Goal: Task Accomplishment & Management: Complete application form

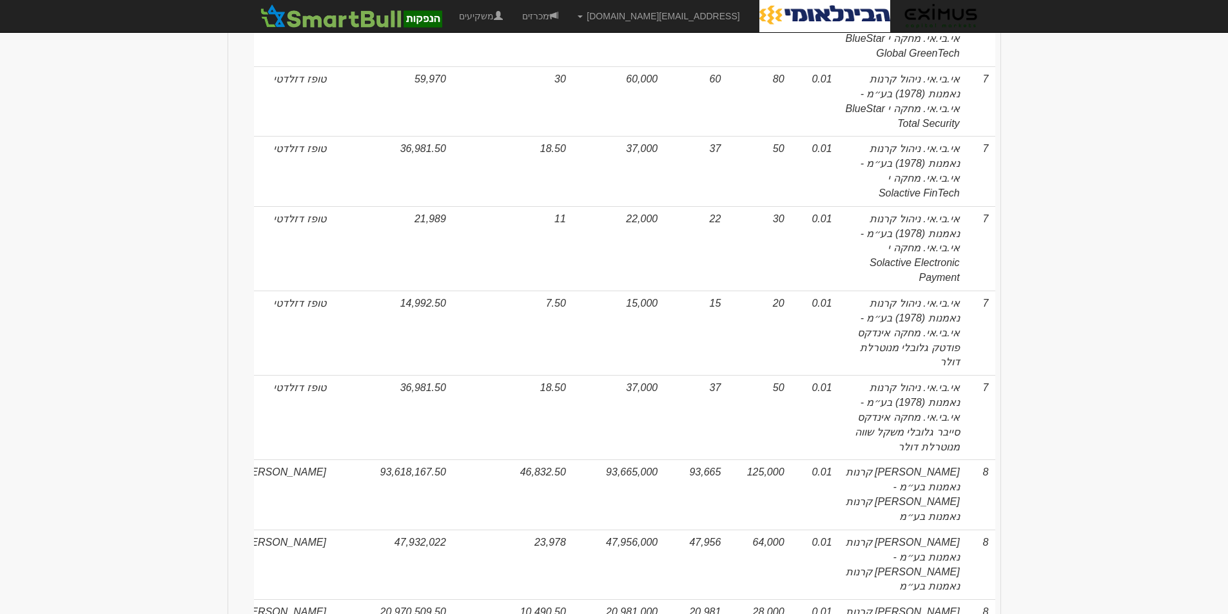
scroll to position [5727, 0]
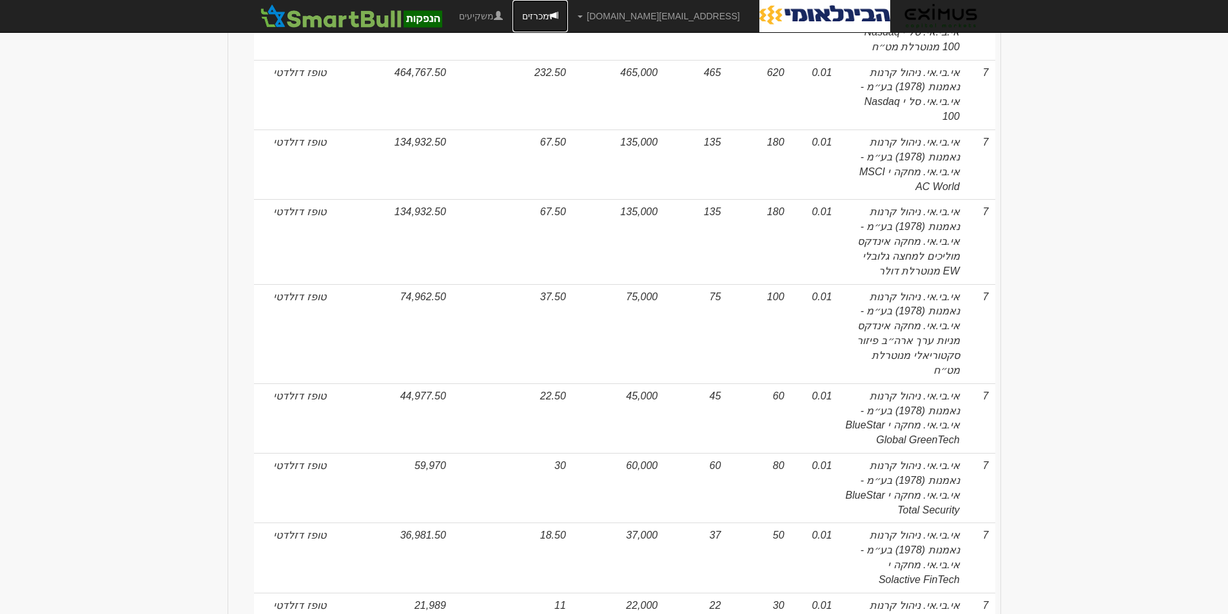
click at [568, 14] on link "מכרזים" at bounding box center [539, 16] width 55 height 32
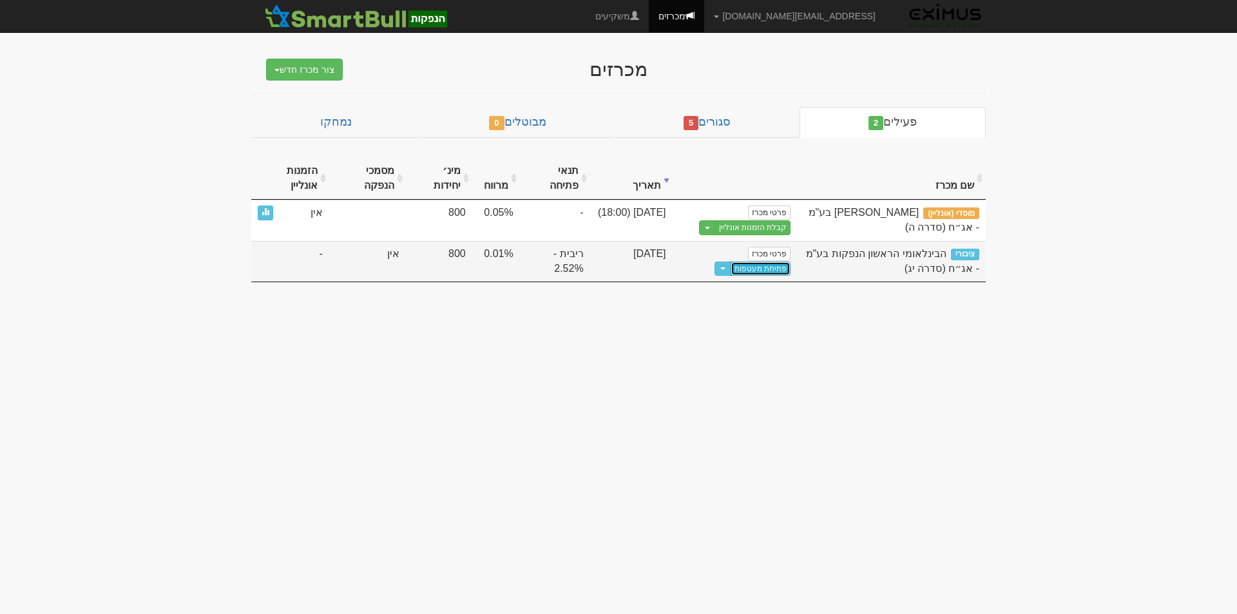
click at [762, 269] on link "פתיחת מעטפות" at bounding box center [761, 269] width 60 height 14
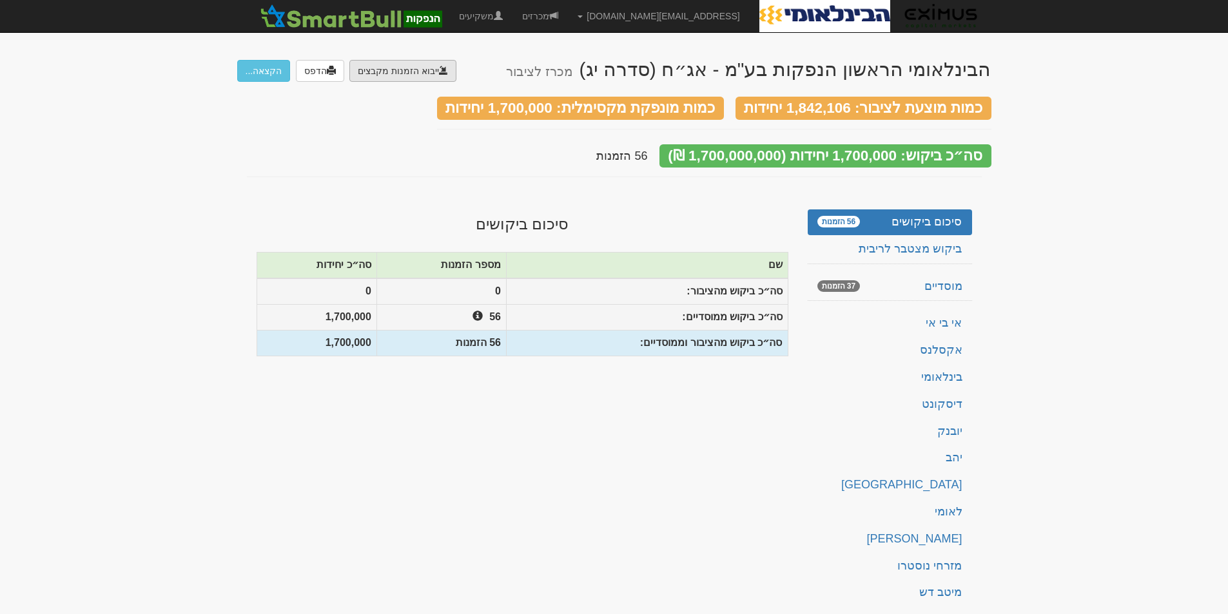
type input "C:\fakepath\bl501122.ems"
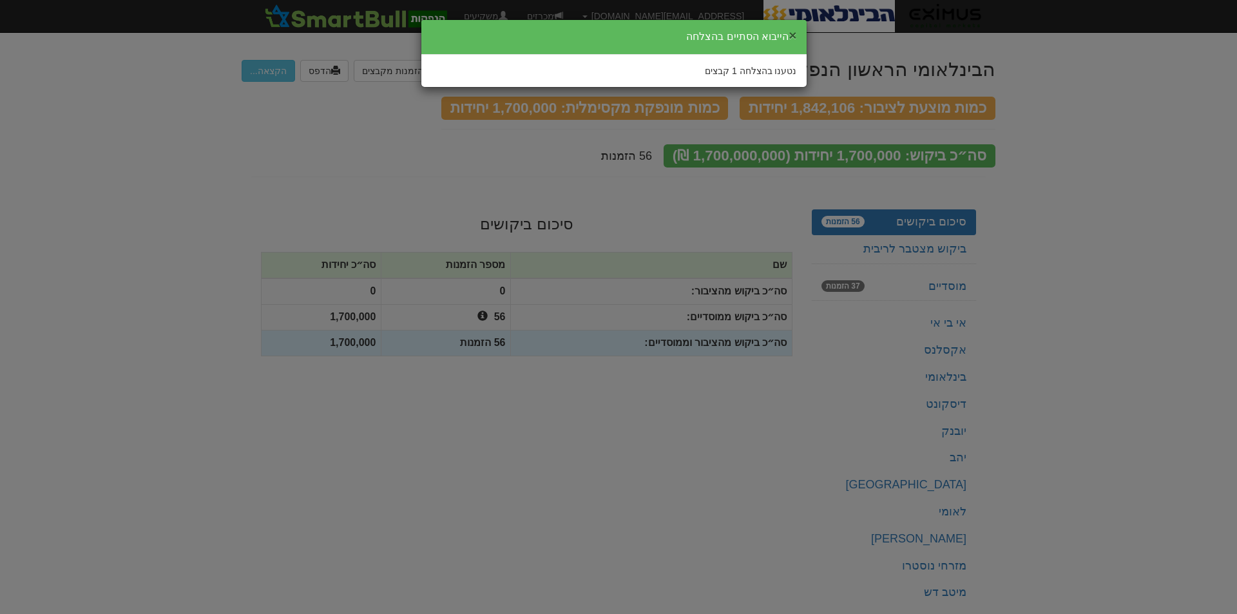
click at [794, 36] on button "×" at bounding box center [793, 35] width 8 height 14
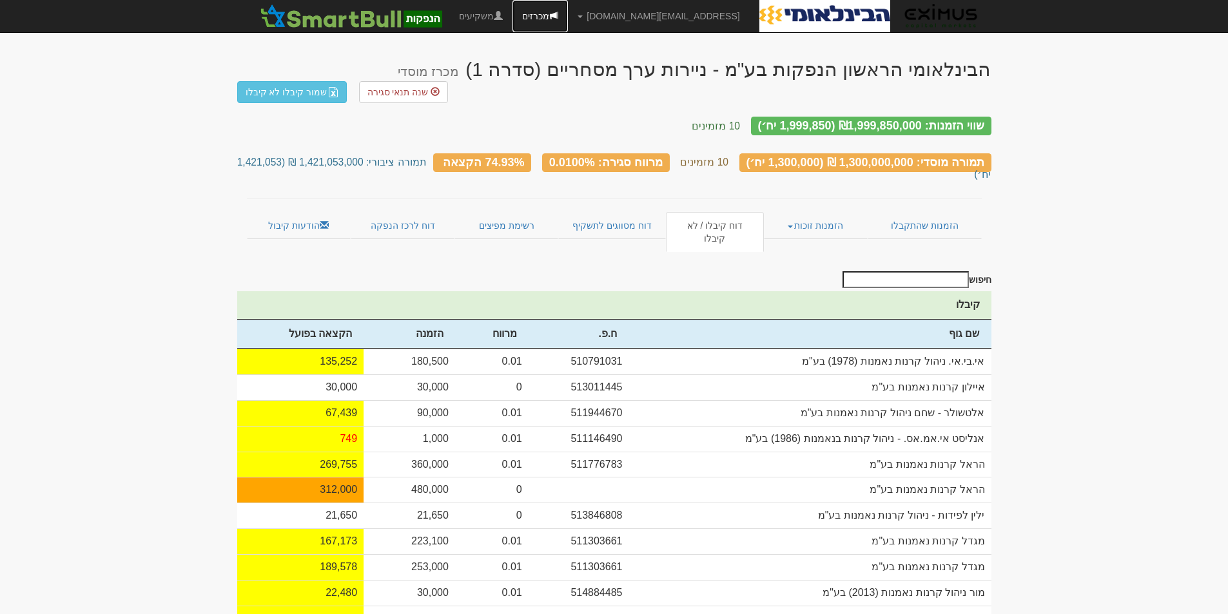
click at [568, 11] on link "מכרזים" at bounding box center [539, 16] width 55 height 32
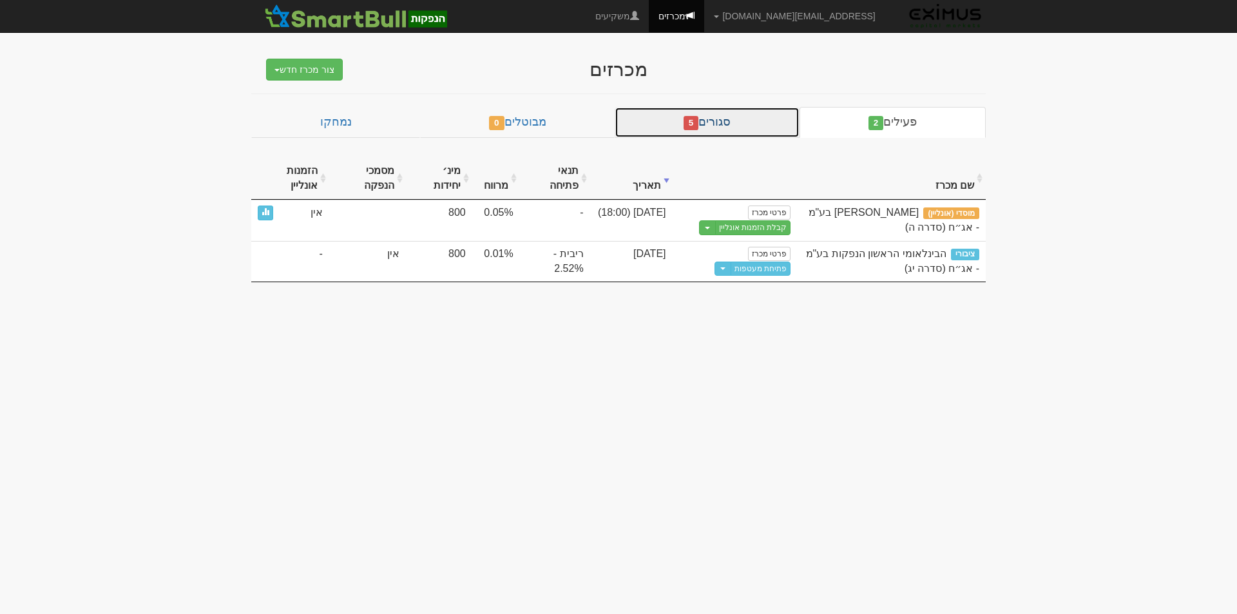
click at [699, 120] on span "5" at bounding box center [691, 123] width 15 height 14
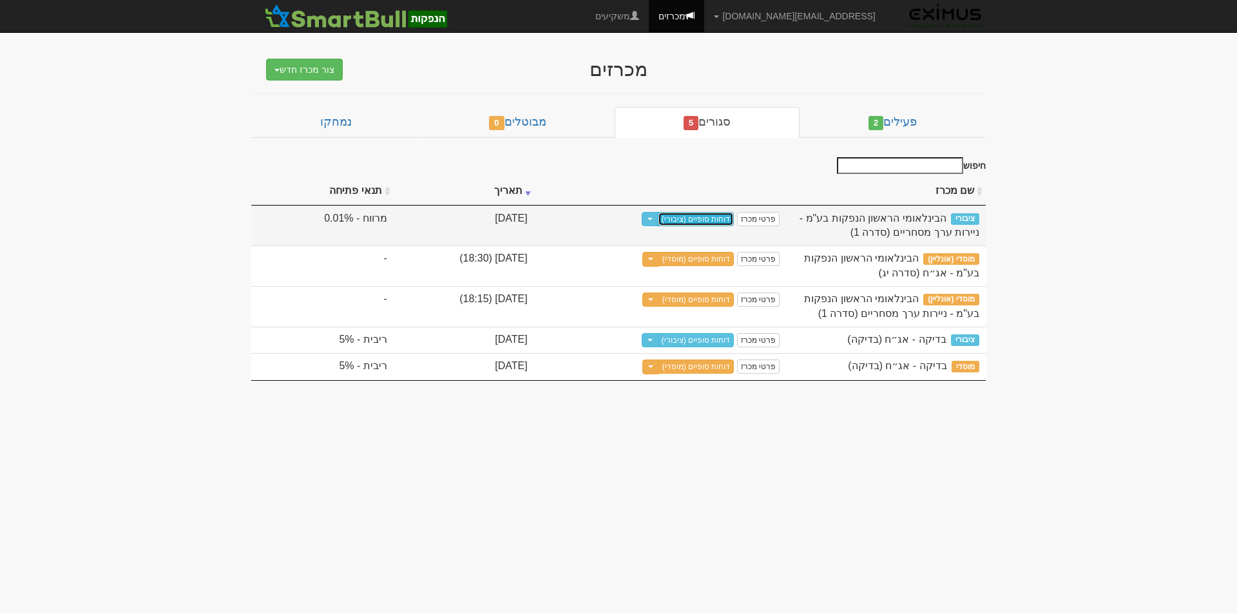
click at [693, 217] on link "דוחות סופיים (ציבורי)" at bounding box center [696, 219] width 77 height 14
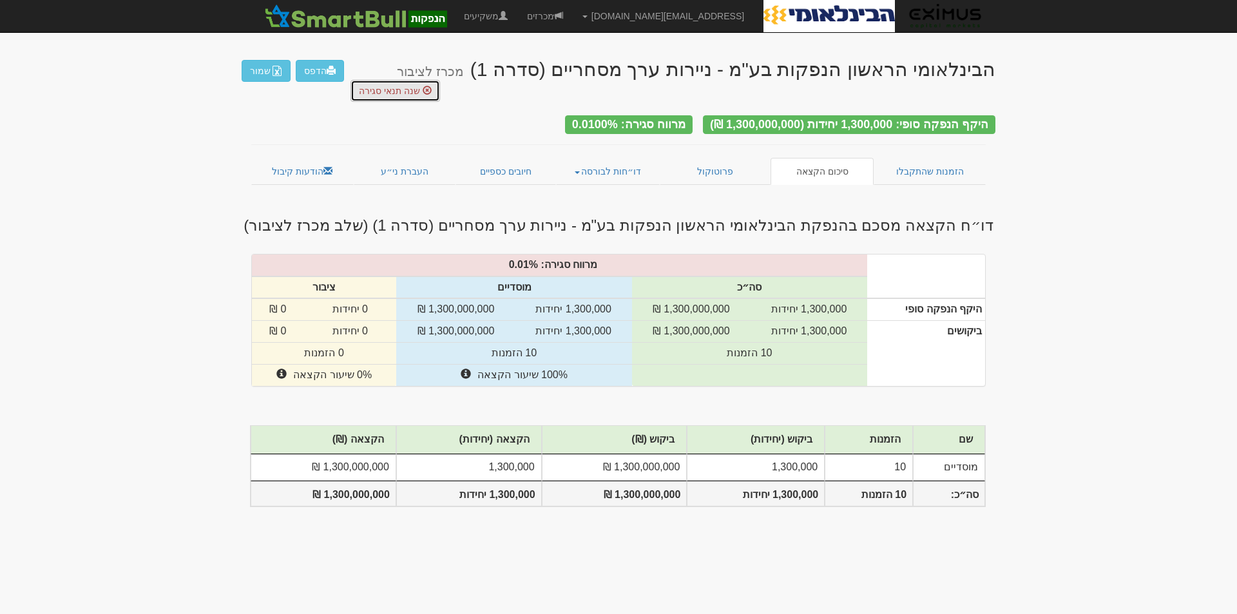
click at [395, 86] on span "שנה תנאי סגירה" at bounding box center [389, 91] width 61 height 10
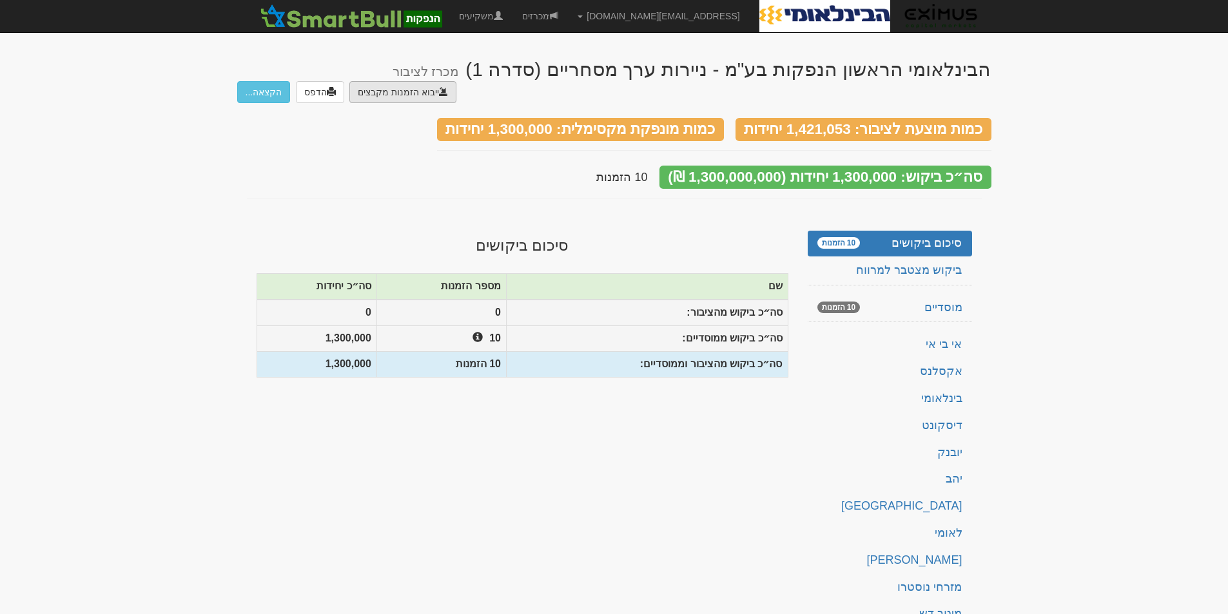
type input "C:\fakepath\bl501122.ems"
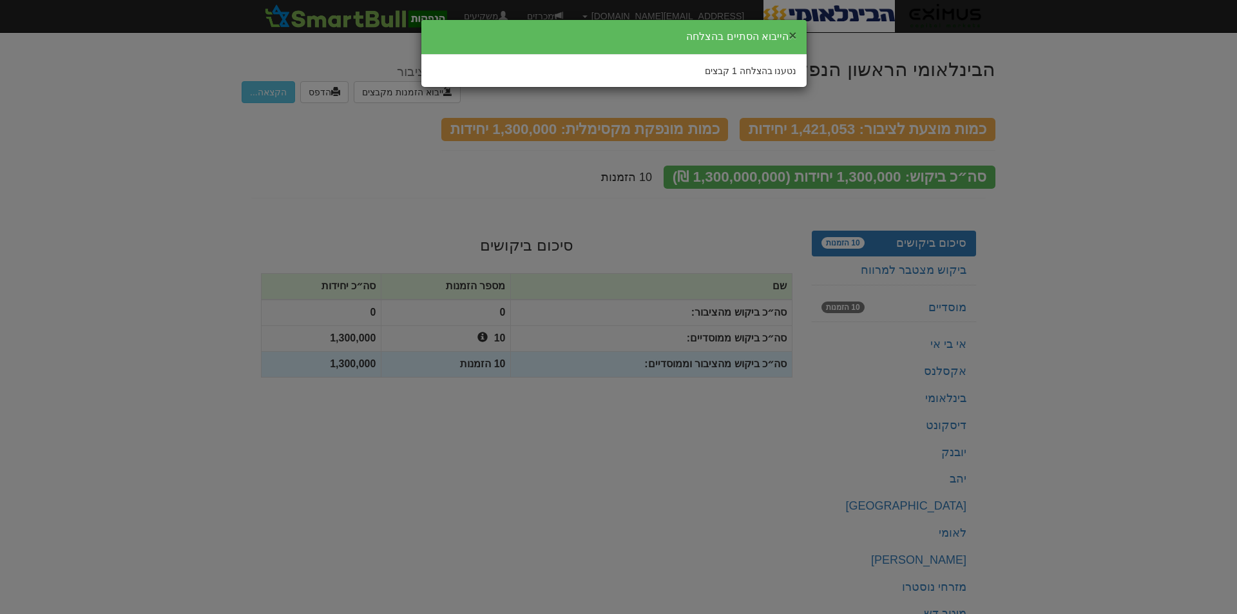
click at [791, 35] on button "×" at bounding box center [793, 35] width 8 height 14
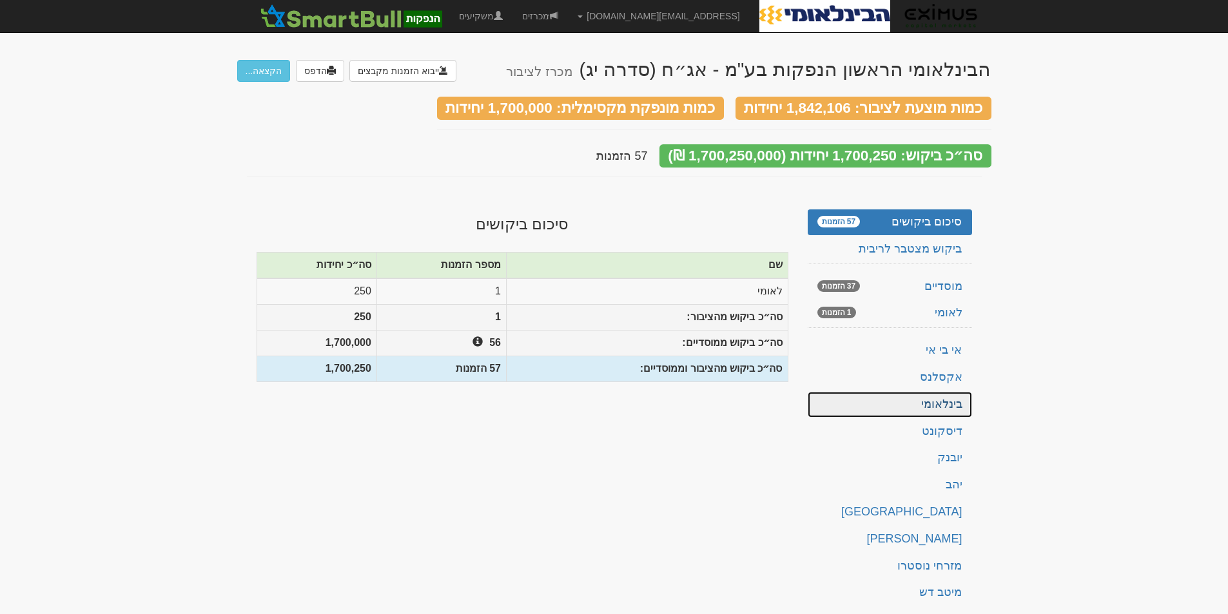
click at [873, 392] on link "בינלאומי" at bounding box center [889, 405] width 164 height 26
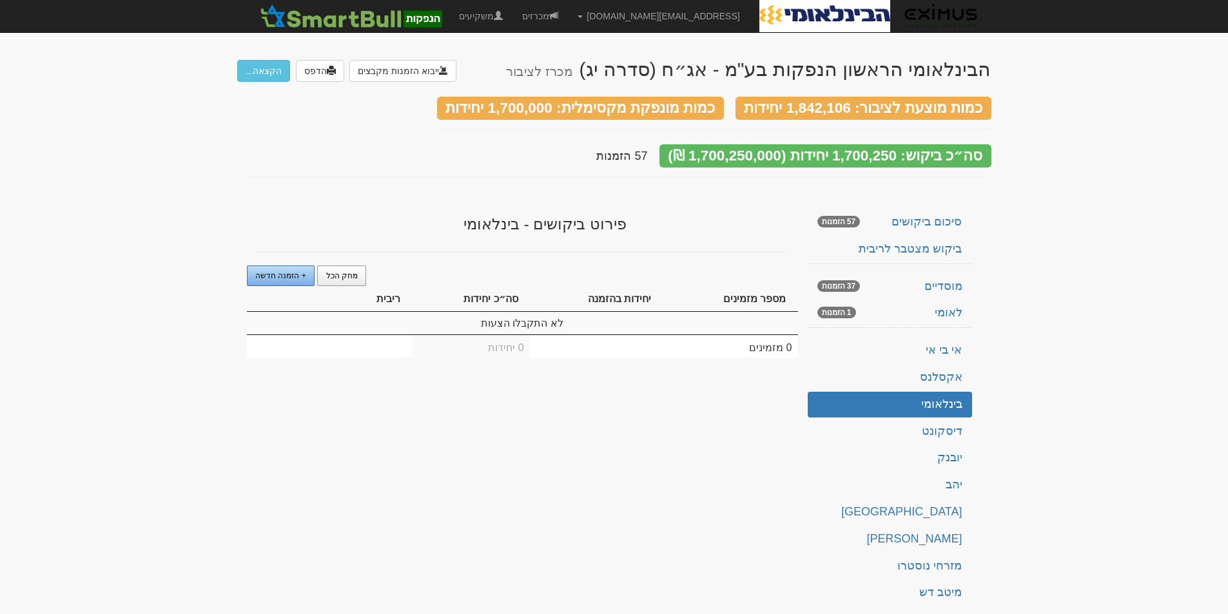
click at [287, 271] on span "+ הזמנה חדשה" at bounding box center [280, 275] width 51 height 9
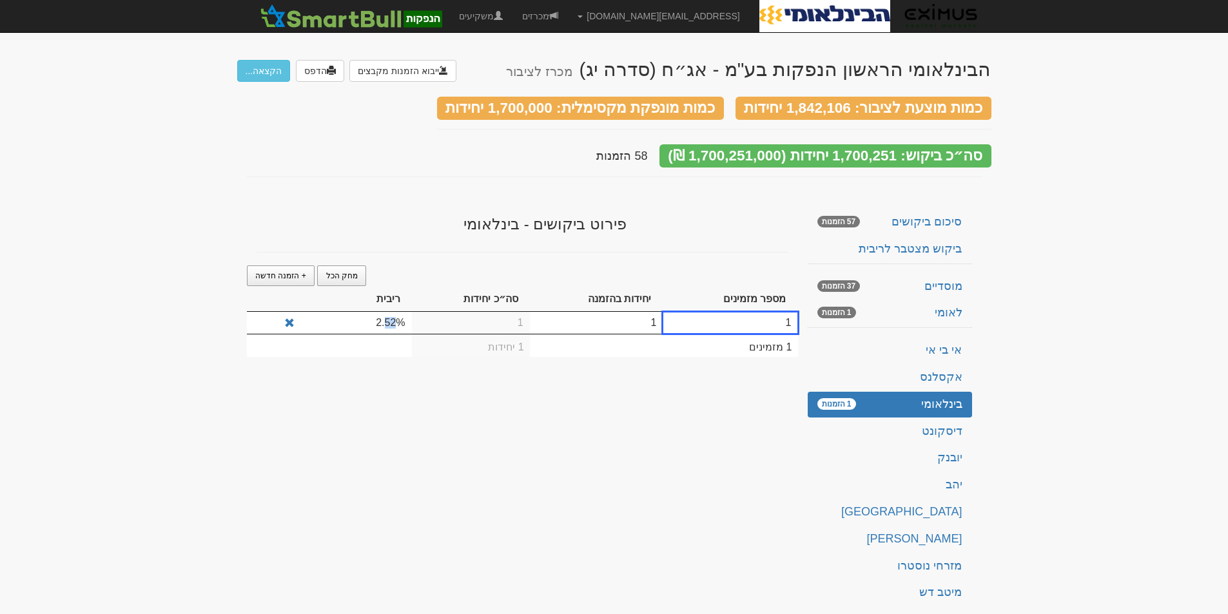
drag, startPoint x: 386, startPoint y: 317, endPoint x: 396, endPoint y: 317, distance: 10.3
click at [396, 317] on td "2.52%" at bounding box center [356, 323] width 110 height 22
type input "2.4"
click at [491, 317] on td "1" at bounding box center [471, 324] width 118 height 24
click at [504, 316] on td "1" at bounding box center [471, 323] width 118 height 22
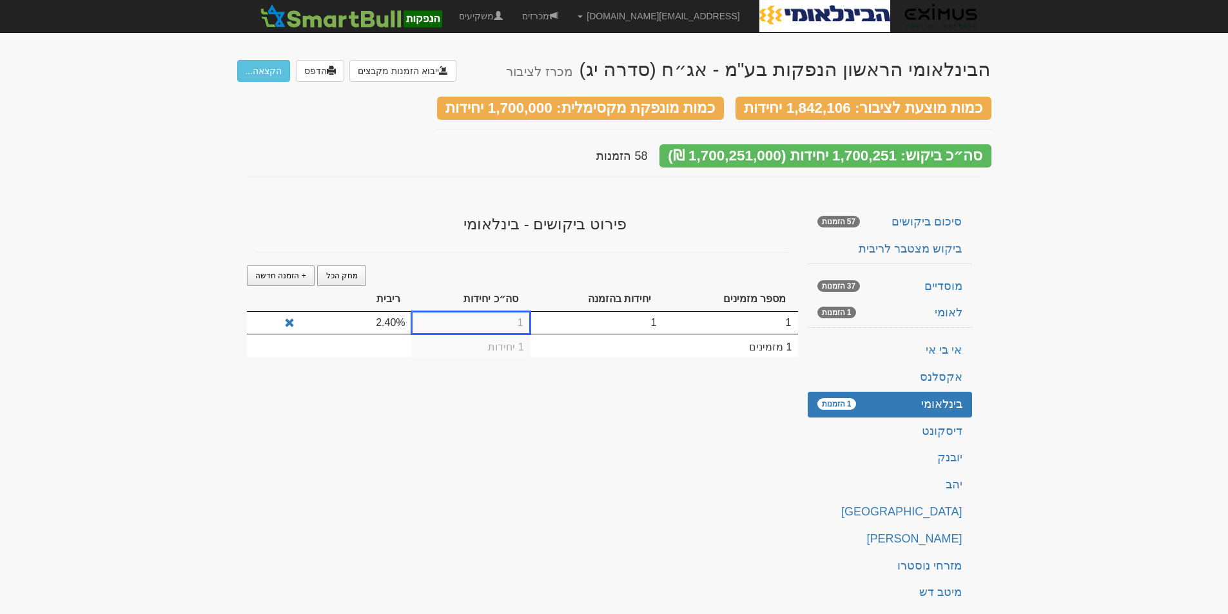
click at [504, 316] on td "1" at bounding box center [471, 323] width 118 height 22
click at [505, 317] on input "1" at bounding box center [470, 324] width 105 height 22
click at [501, 315] on input "1" at bounding box center [470, 324] width 105 height 22
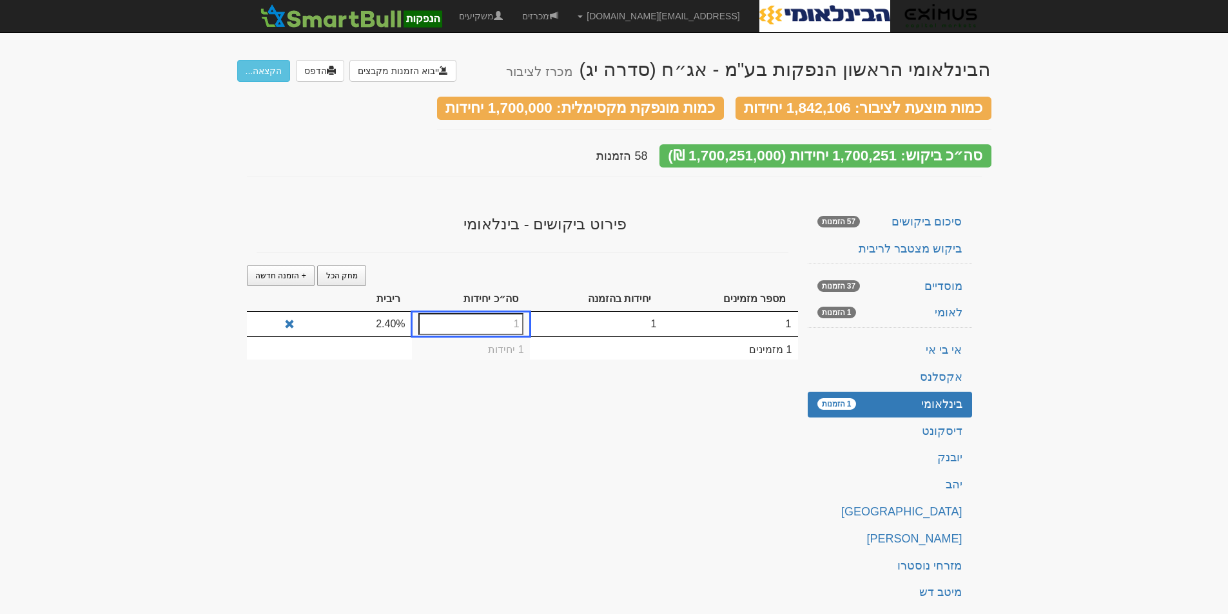
click at [501, 315] on input "1" at bounding box center [470, 324] width 105 height 22
click at [455, 390] on div "הבינלאומי הראשון הנפקות בע"מ - אג״ח (סדרה יג) מכרז לציבור ייבוא הזמנות מקבצים ה…" at bounding box center [614, 396] width 754 height 701
click at [458, 398] on div "הבינלאומי הראשון הנפקות בע"מ - אג״ח (סדרה יג) מכרז לציבור ייבוא הזמנות מקבצים ה…" at bounding box center [614, 396] width 754 height 701
click at [514, 313] on td "1" at bounding box center [471, 323] width 118 height 22
click at [514, 316] on td "1" at bounding box center [471, 323] width 118 height 22
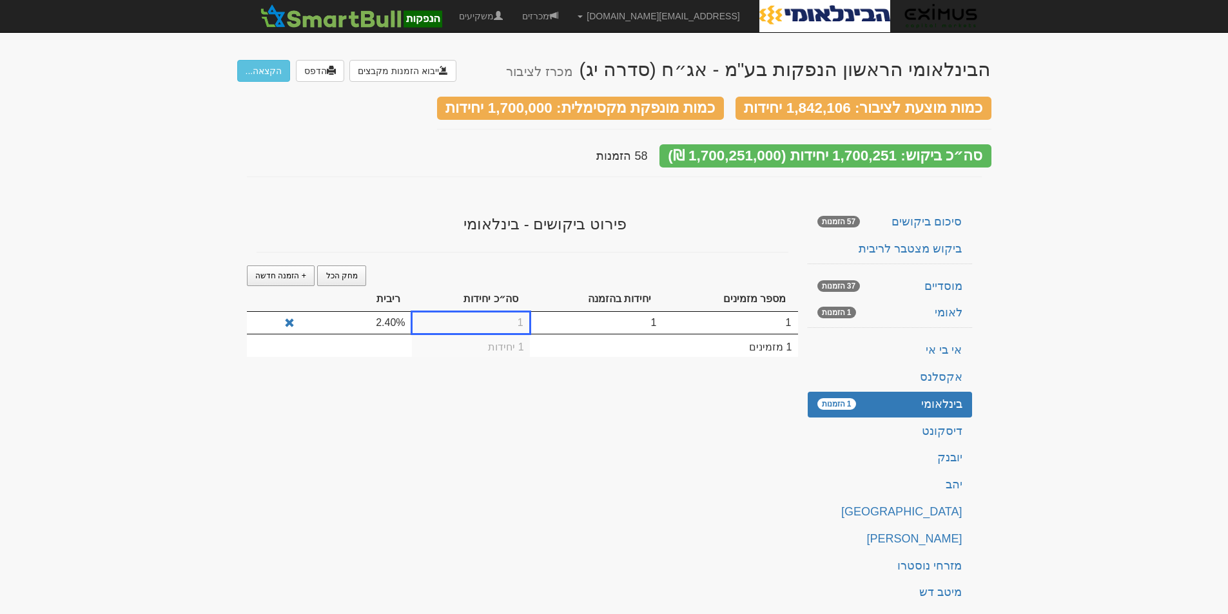
click at [514, 316] on td "1" at bounding box center [471, 323] width 118 height 22
click at [516, 318] on td "1" at bounding box center [471, 323] width 118 height 22
click at [289, 318] on span at bounding box center [289, 323] width 10 height 10
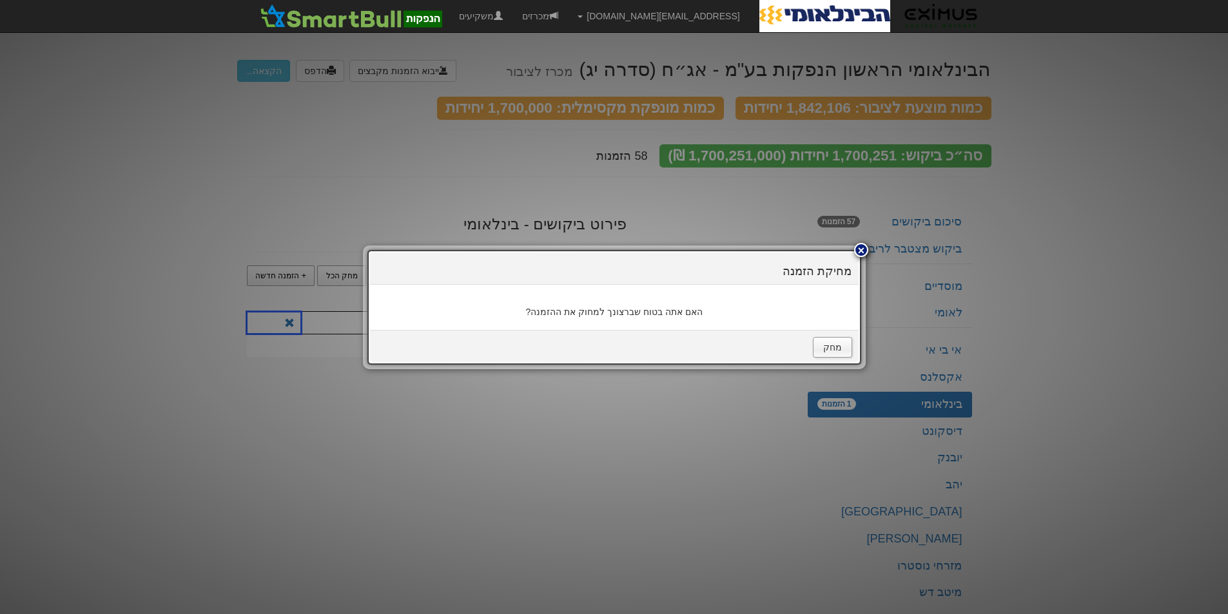
click at [857, 248] on div at bounding box center [861, 250] width 14 height 14
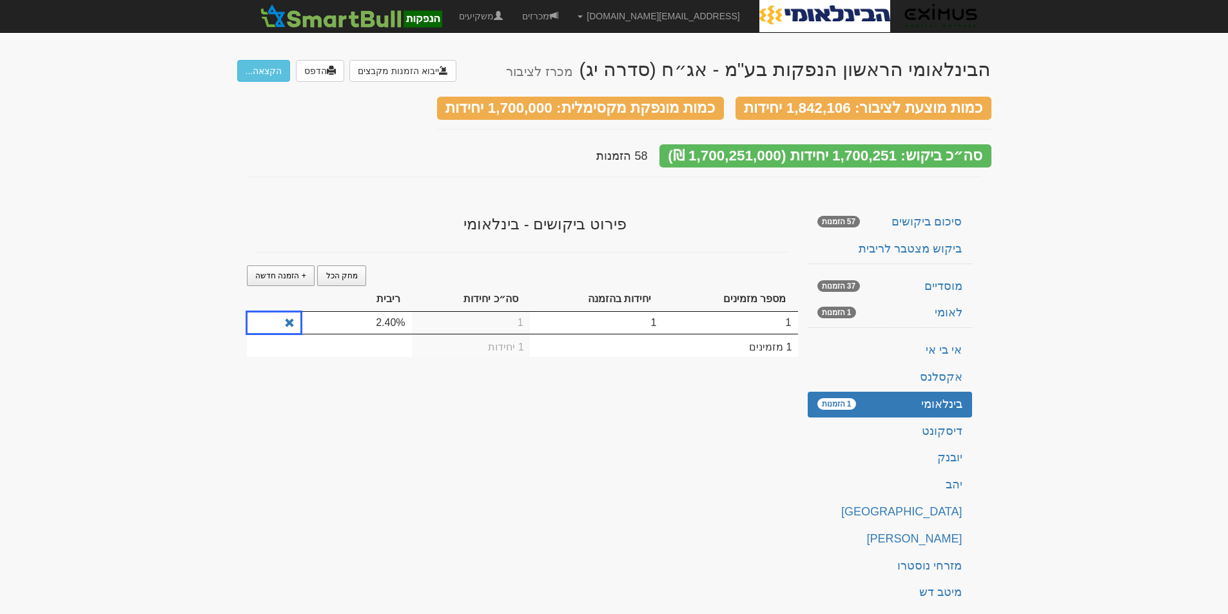
click at [450, 316] on td "1" at bounding box center [471, 323] width 118 height 22
click at [713, 314] on td "1" at bounding box center [729, 323] width 135 height 22
click at [624, 312] on td "1" at bounding box center [596, 323] width 133 height 22
type input "100"
click at [633, 383] on div "הבינלאומי הראשון הנפקות בע"מ - אג״ח (סדרה יג) מכרז לציבור ייבוא הזמנות מקבצים ה…" at bounding box center [614, 396] width 754 height 701
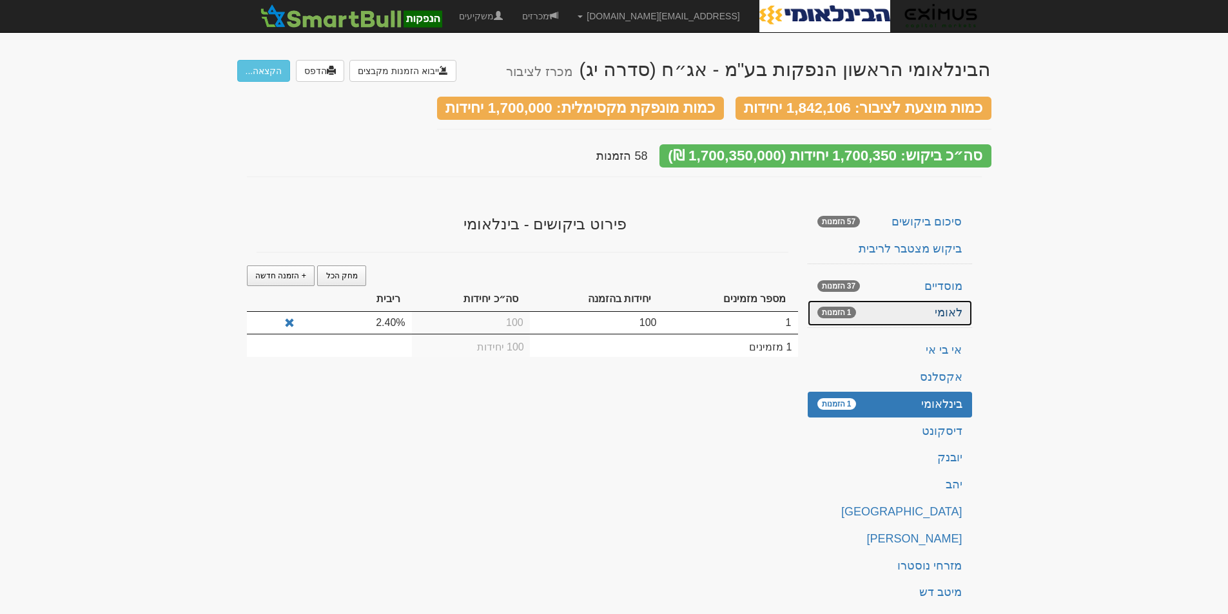
click at [849, 307] on span "1 הזמנות" at bounding box center [836, 313] width 39 height 12
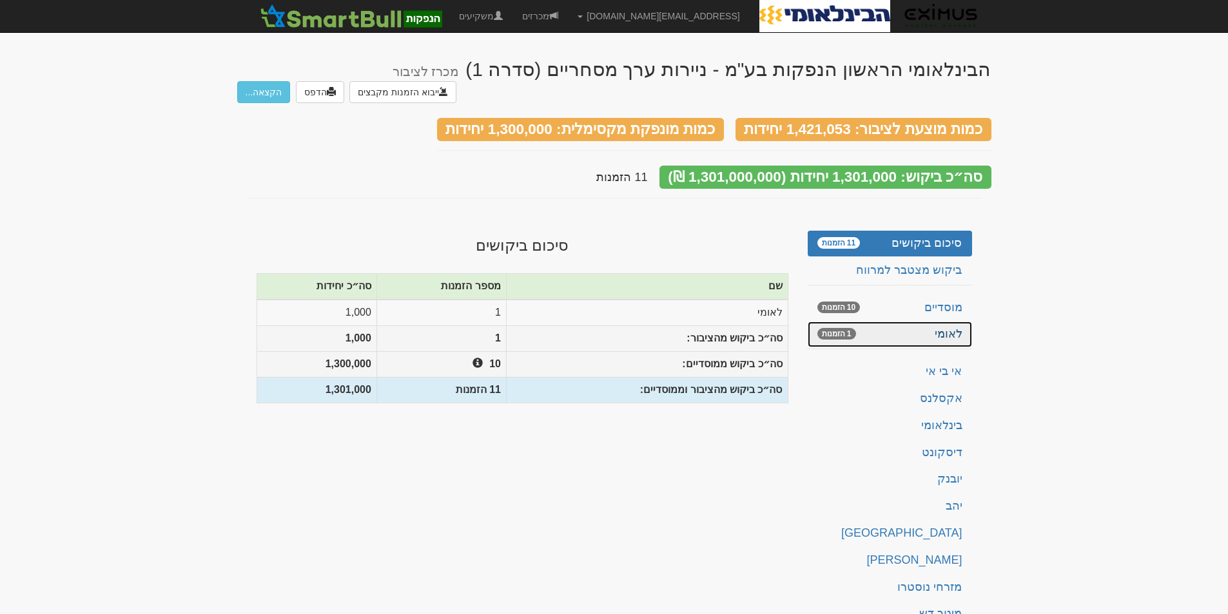
click at [883, 322] on link "לאומי 1 הזמנות" at bounding box center [889, 335] width 164 height 26
